Goal: Check status: Check status

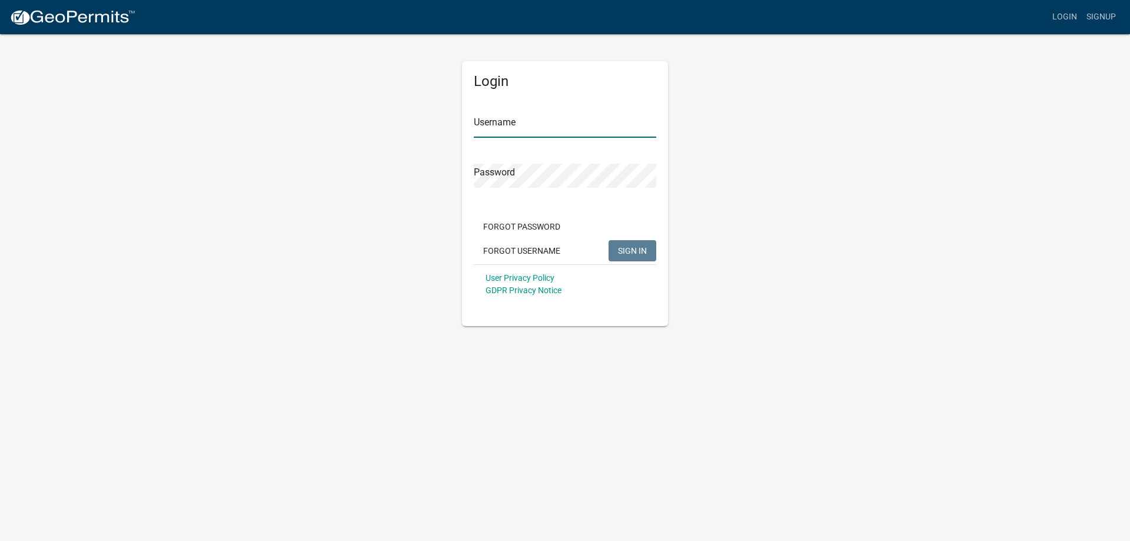
type input "[EMAIL_ADDRESS][DOMAIN_NAME]"
click at [621, 250] on span "SIGN IN" at bounding box center [632, 249] width 29 height 9
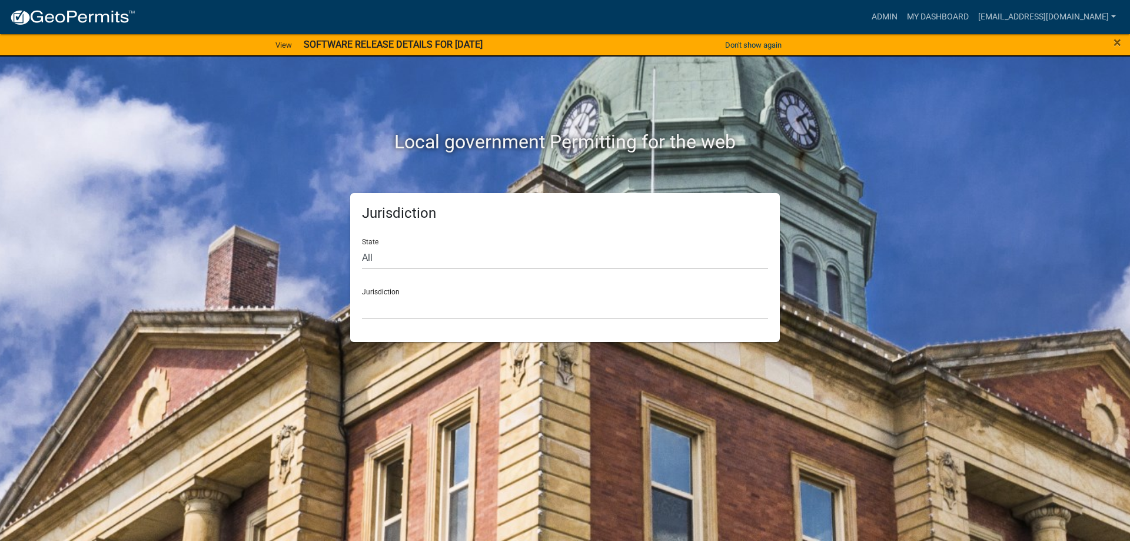
click at [371, 244] on div "State All [US_STATE] [US_STATE] [US_STATE] [US_STATE] [US_STATE] [US_STATE] [US…" at bounding box center [565, 249] width 406 height 41
click at [372, 258] on select "All [US_STATE] [US_STATE] [US_STATE] [US_STATE] [US_STATE] [US_STATE] [US_STATE…" at bounding box center [565, 257] width 406 height 24
select select "[US_STATE]"
click at [362, 245] on select "All [US_STATE] [US_STATE] [US_STATE] [US_STATE] [US_STATE] [US_STATE] [US_STATE…" at bounding box center [565, 257] width 406 height 24
click at [393, 295] on div "Jurisdiction [GEOGRAPHIC_DATA], [US_STATE][PERSON_NAME][GEOGRAPHIC_DATA], [US_S…" at bounding box center [565, 299] width 406 height 41
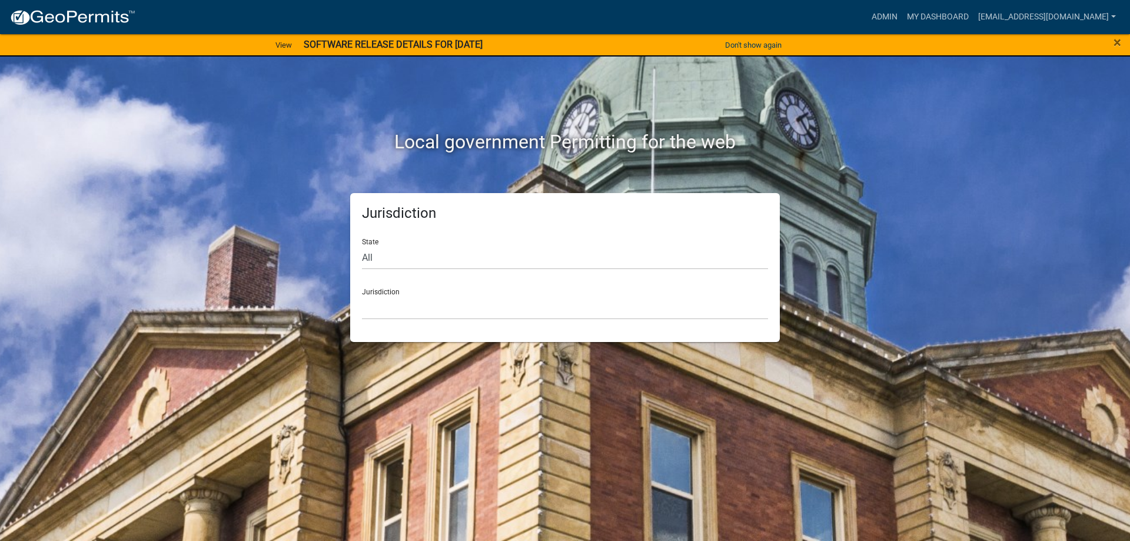
click at [419, 291] on div "Jurisdiction [GEOGRAPHIC_DATA], [US_STATE][PERSON_NAME][GEOGRAPHIC_DATA], [US_S…" at bounding box center [565, 299] width 406 height 41
click at [427, 316] on select "[GEOGRAPHIC_DATA], [US_STATE][PERSON_NAME][GEOGRAPHIC_DATA], [US_STATE][PERSON_…" at bounding box center [565, 307] width 406 height 24
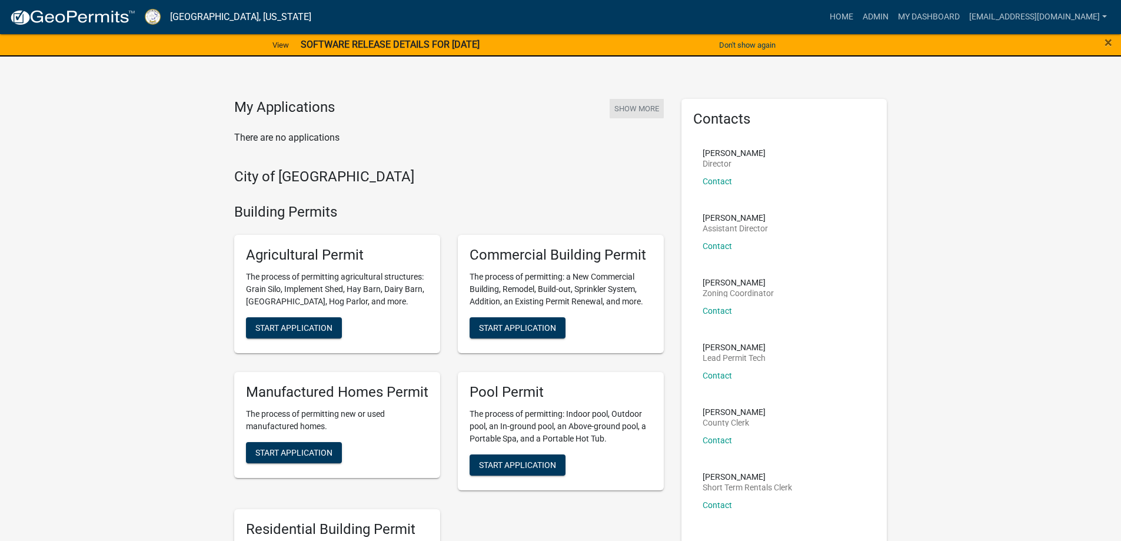
click at [641, 109] on button "Show More" at bounding box center [637, 108] width 54 height 19
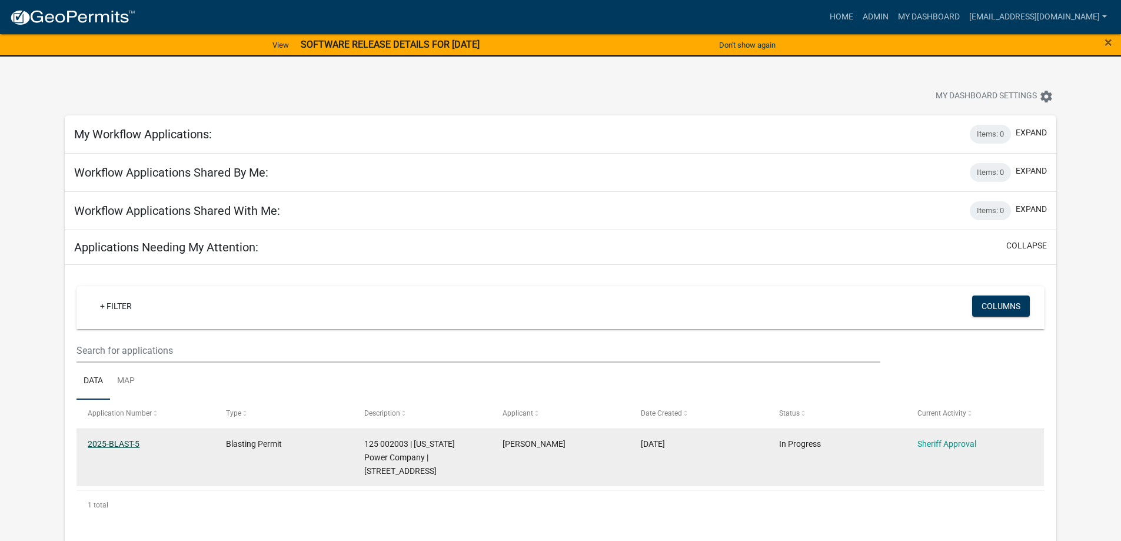
click at [109, 444] on link "2025-BLAST-5" at bounding box center [114, 443] width 52 height 9
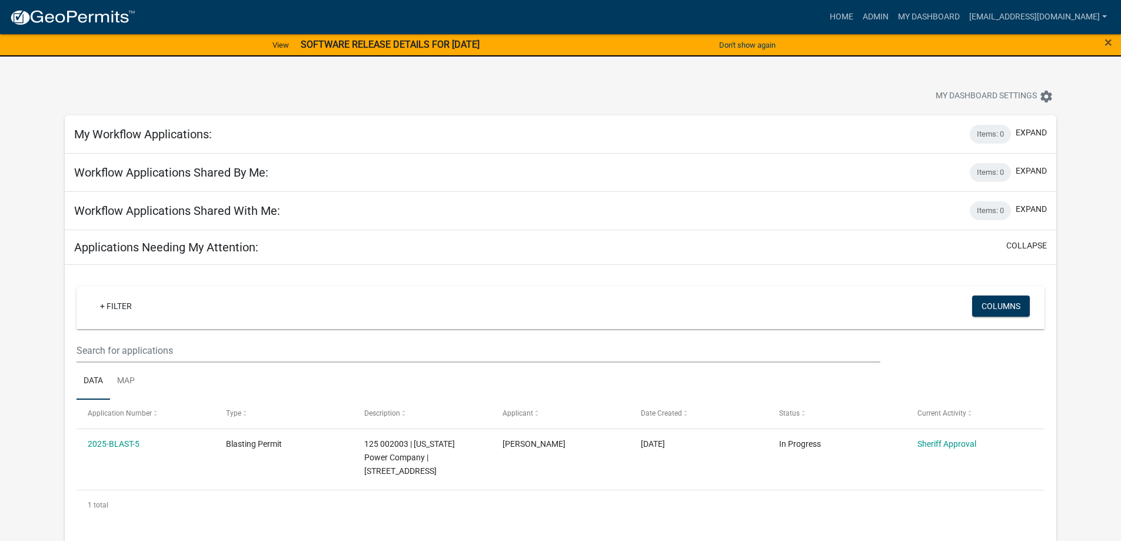
drag, startPoint x: 904, startPoint y: 17, endPoint x: 787, endPoint y: 83, distance: 133.8
click at [787, 83] on div "My Dashboard Settings settings" at bounding box center [560, 83] width 1009 height 54
